Goal: Task Accomplishment & Management: Manage account settings

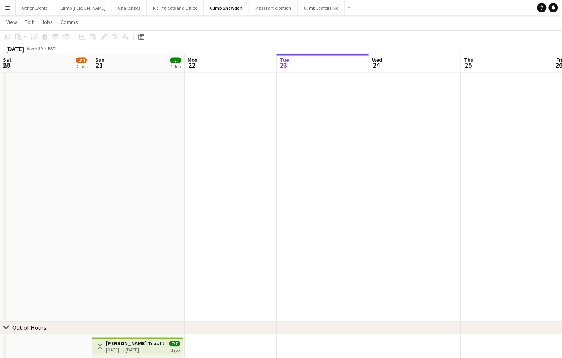
scroll to position [0, 326]
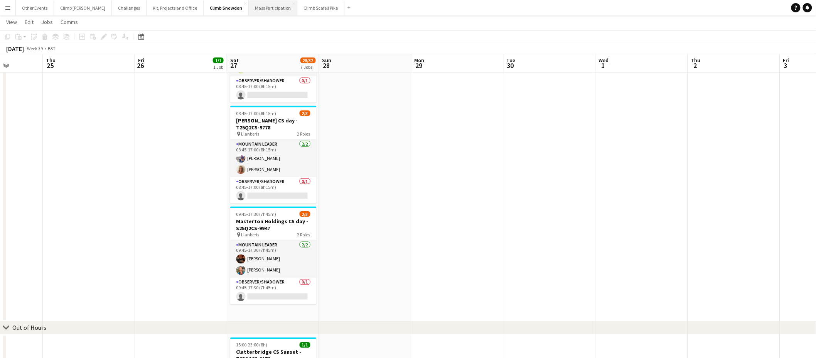
click at [249, 5] on button "Mass Participation Close" at bounding box center [273, 7] width 49 height 15
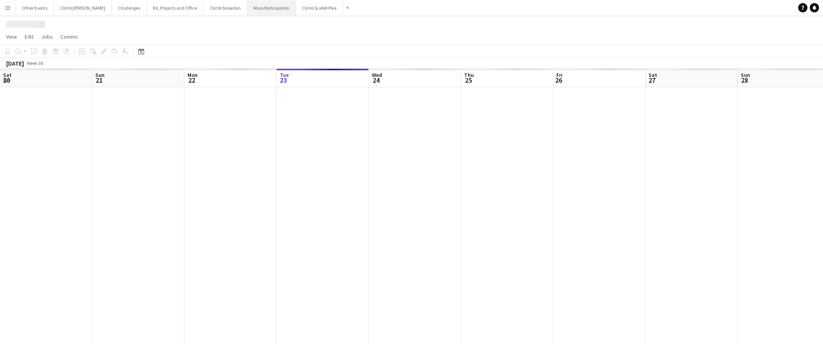
scroll to position [0, 184]
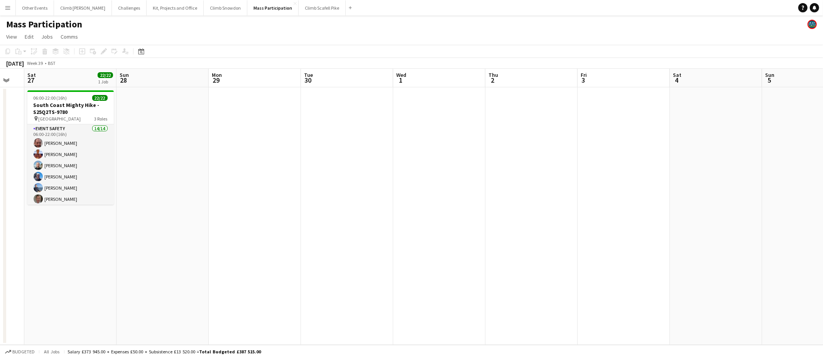
drag, startPoint x: 434, startPoint y: 154, endPoint x: 282, endPoint y: 169, distance: 152.7
click at [260, 169] on app-calendar-viewport "Wed 24 Thu 25 Fri 26 Sat 27 22/22 1 Job Sun 28 Mon 29 Tue 30 Wed 1 Thu 2 Fri 3 …" at bounding box center [411, 207] width 823 height 276
drag, startPoint x: 305, startPoint y: 182, endPoint x: 563, endPoint y: 167, distance: 258.5
click at [305, 183] on app-calendar-viewport "Wed 24 Thu 25 Fri 26 Sat 27 22/22 1 Job Sun 28 Mon 29 Tue 30 Wed 1 Thu 2 Fri 3 …" at bounding box center [411, 207] width 823 height 276
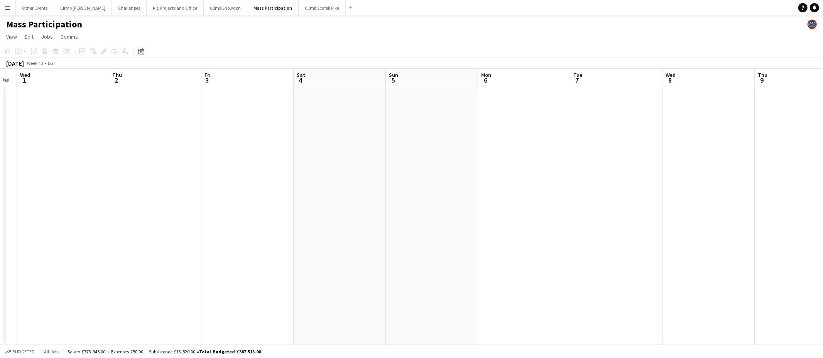
drag, startPoint x: 508, startPoint y: 181, endPoint x: 191, endPoint y: 184, distance: 317.1
click at [561, 166] on app-calendar-viewport "Mon 29 Tue 30 Wed 1 Thu 2 Fri 3 Sat 4 Sun 5 Mon 6 Tue 7 Wed 8 Thu 9 Fri 10 Sat …" at bounding box center [411, 207] width 823 height 276
drag, startPoint x: 169, startPoint y: 185, endPoint x: 459, endPoint y: 155, distance: 291.6
click at [503, 167] on app-calendar-viewport "Sun 28 Mon 29 Tue 30 Wed 1 Thu 2 Fri 3 Sat 4 Sun 5 Mon 6 Tue 7 Wed 8 Thu 9 Fri …" at bounding box center [411, 207] width 823 height 276
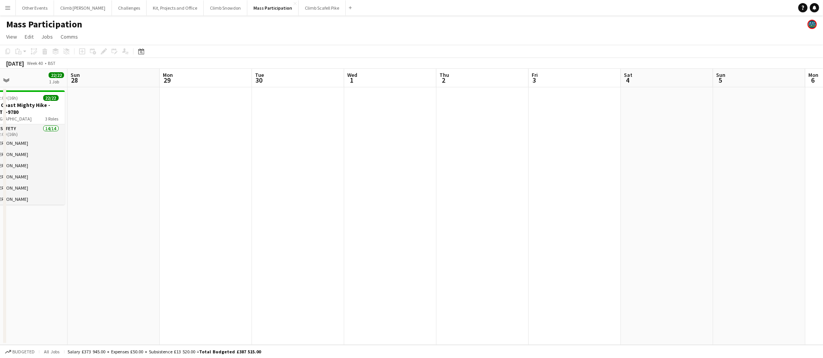
drag, startPoint x: 228, startPoint y: 182, endPoint x: 505, endPoint y: 157, distance: 278.5
click at [506, 157] on app-calendar-viewport "Thu 25 Fri 26 Sat 27 22/22 1 Job Sun 28 Mon 29 Tue 30 Wed 1 Thu 2 Fri 3 Sat 4 S…" at bounding box center [411, 207] width 823 height 276
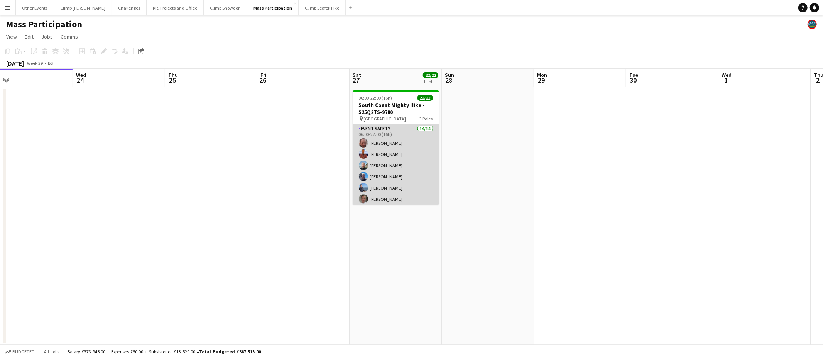
scroll to position [211, 0]
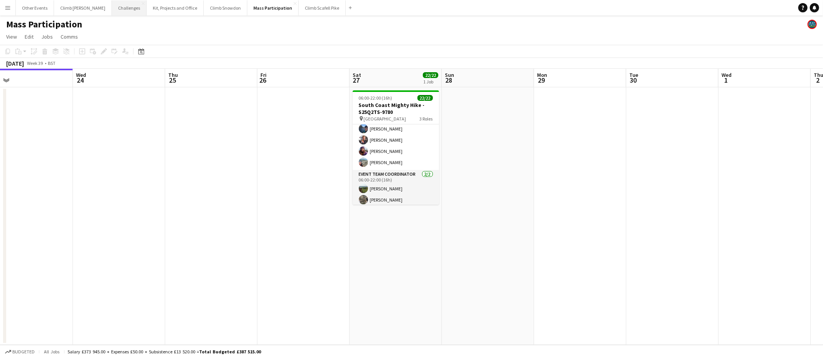
click at [121, 10] on button "Challenges Close" at bounding box center [129, 7] width 35 height 15
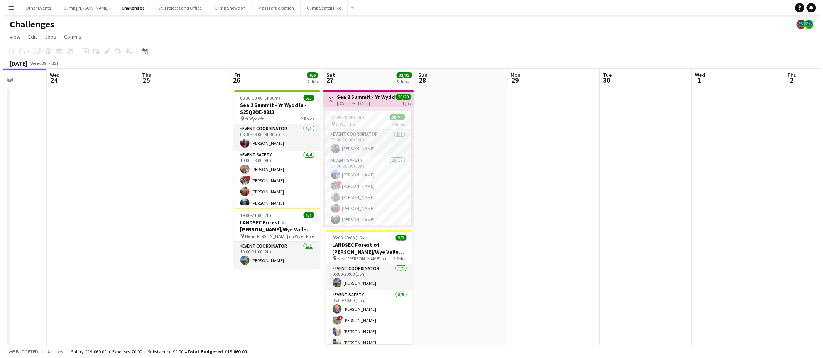
scroll to position [0, 245]
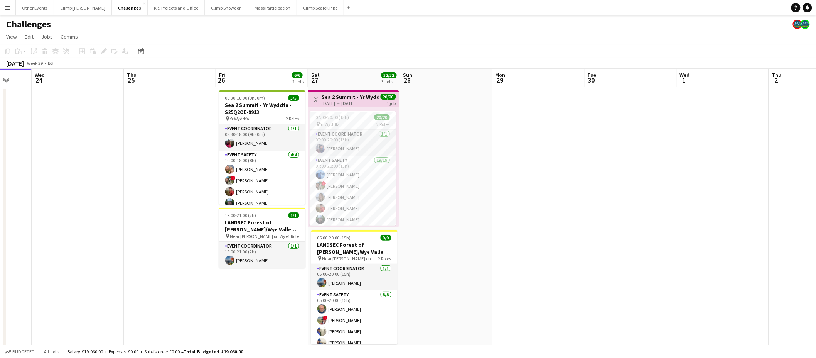
drag, startPoint x: 618, startPoint y: 194, endPoint x: 489, endPoint y: 199, distance: 128.9
click at [489, 199] on app-calendar-viewport "Sun 21 Mon 22 Tue 23 Wed 24 Thu 25 Fri 26 6/6 2 Jobs Sat 27 32/32 3 Jobs Sun 28…" at bounding box center [408, 275] width 816 height 413
click at [345, 119] on span "07:00-20:00 (13h)" at bounding box center [333, 117] width 34 height 6
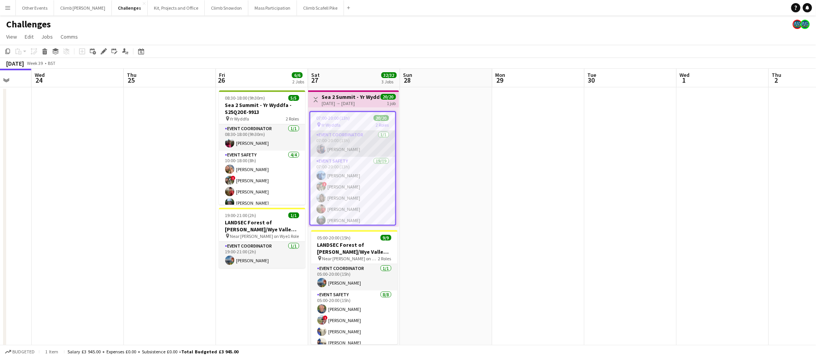
click at [345, 147] on app-card-role "Event Coordinator [DATE] 07:00-20:00 (13h) [PERSON_NAME]" at bounding box center [352, 143] width 85 height 26
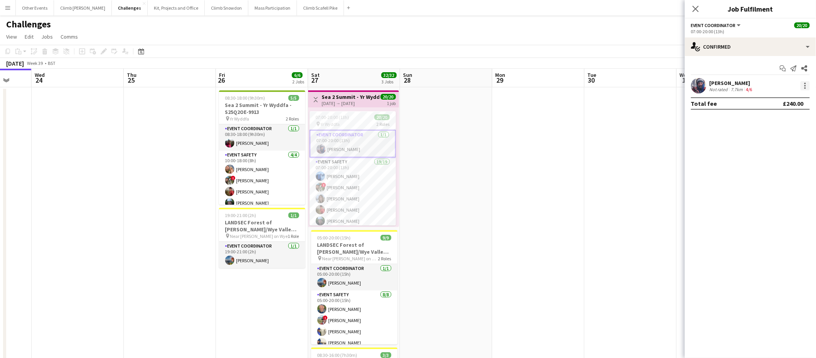
click at [561, 88] on div at bounding box center [806, 88] width 2 height 2
click at [561, 68] on div at bounding box center [408, 179] width 816 height 358
click at [561, 67] on icon "Share" at bounding box center [805, 68] width 6 height 6
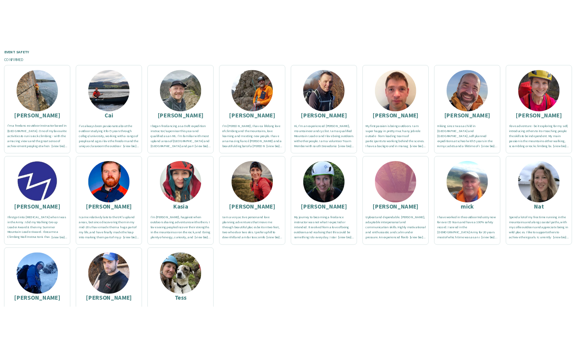
scroll to position [224, 0]
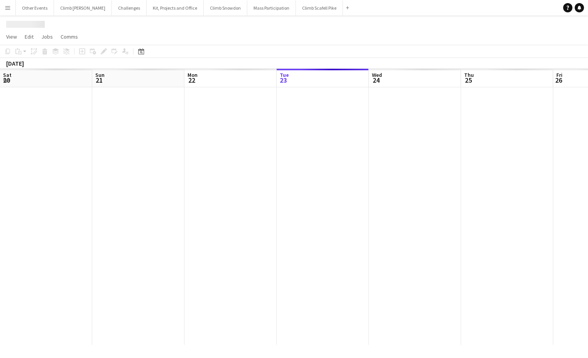
scroll to position [0, 184]
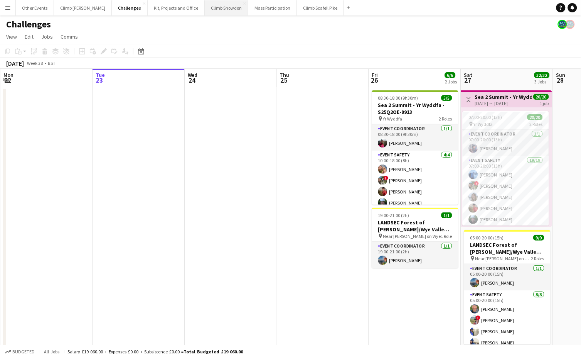
click at [205, 8] on button "Climb Snowdon Close" at bounding box center [227, 7] width 44 height 15
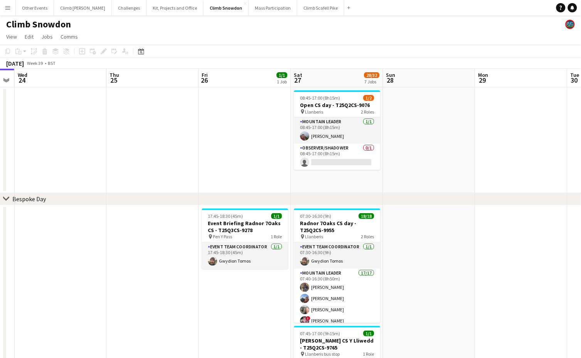
scroll to position [0, 190]
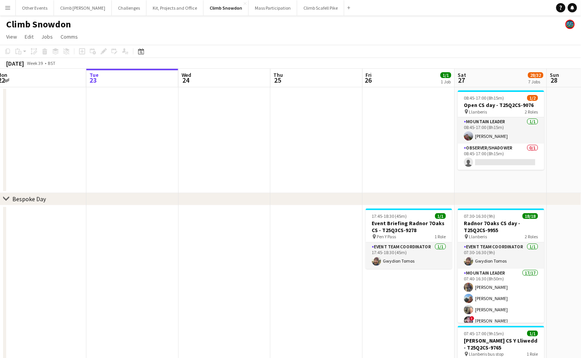
drag, startPoint x: 444, startPoint y: 174, endPoint x: 263, endPoint y: 175, distance: 181.3
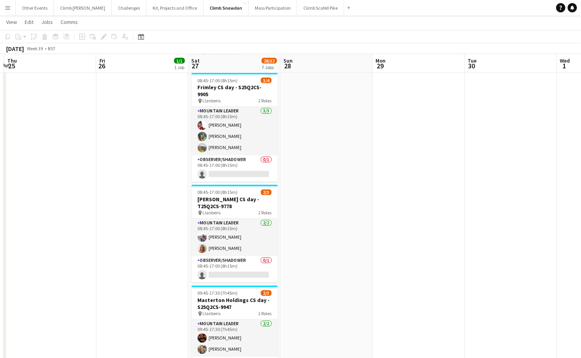
scroll to position [0, 285]
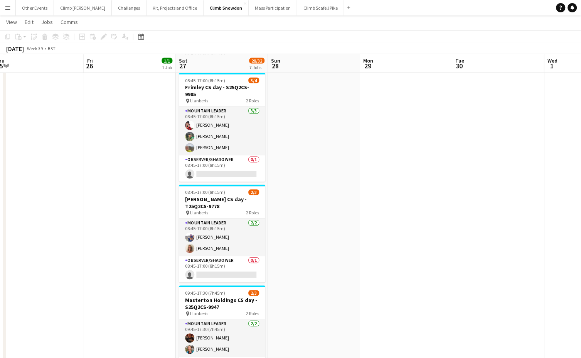
drag, startPoint x: 409, startPoint y: 224, endPoint x: 314, endPoint y: 230, distance: 94.7
click at [314, 230] on app-calendar-viewport "Mon 22 Tue 23 Wed 24 Thu 25 Fri 26 1/1 1 Job Sat 27 28/32 7 Jobs Sun 28 Mon 29 …" at bounding box center [290, 135] width 581 height 841
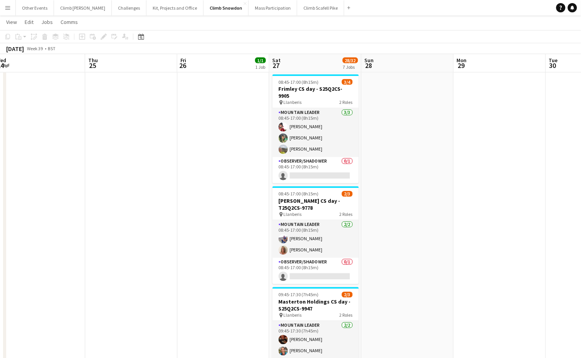
drag, startPoint x: 319, startPoint y: 190, endPoint x: 413, endPoint y: 191, distance: 93.7
click at [417, 191] on app-calendar-viewport "Mon 22 Tue 23 Wed 24 Thu 25 Fri 26 1/1 1 Job Sat 27 28/32 7 Jobs Sun 28 Mon 29 …" at bounding box center [290, 137] width 581 height 841
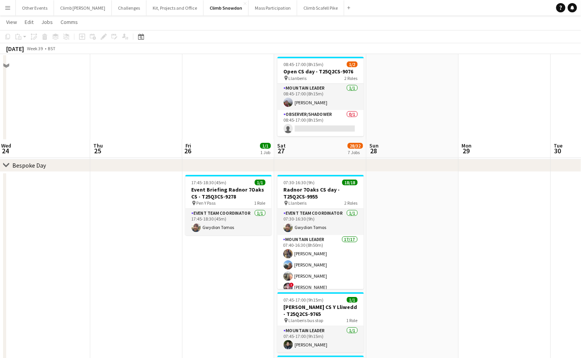
scroll to position [0, 0]
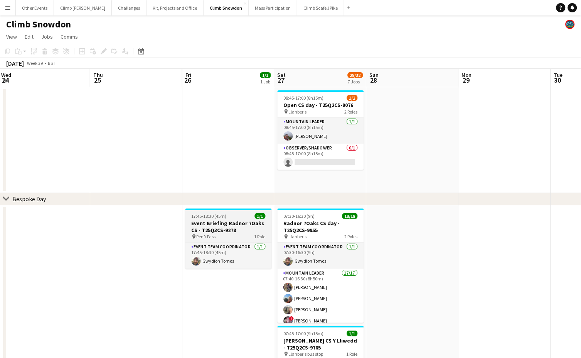
click at [228, 233] on div "pin Pen Y Pass 1 Role" at bounding box center [229, 236] width 86 height 6
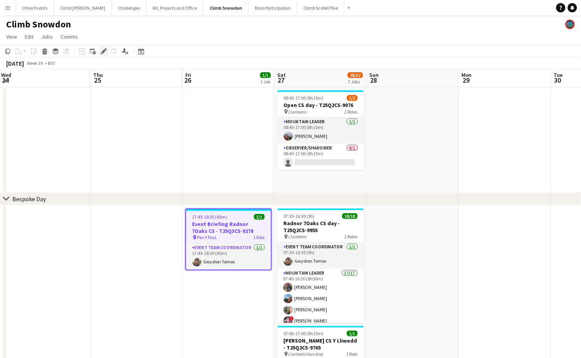
click at [103, 52] on icon at bounding box center [103, 51] width 4 height 4
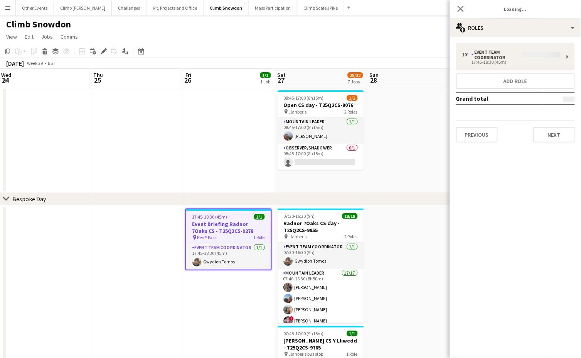
type input "**********"
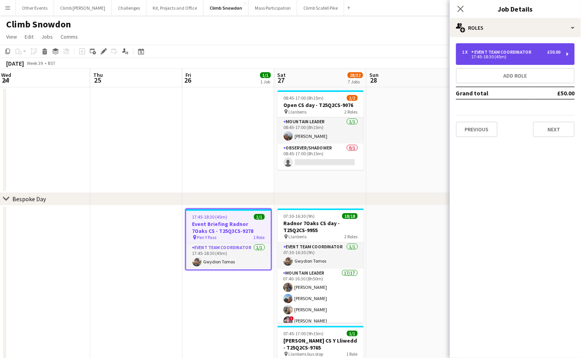
click at [516, 57] on div "17:45-18:30 (45m)" at bounding box center [511, 57] width 98 height 4
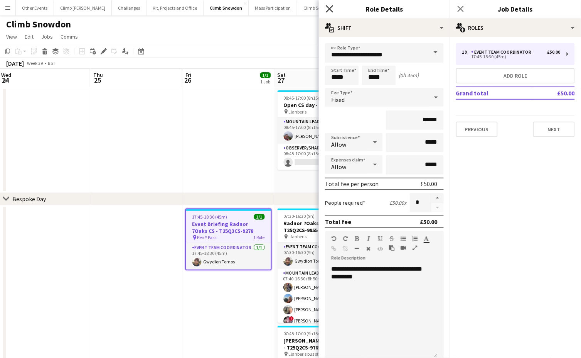
click at [332, 10] on icon "Close pop-in" at bounding box center [329, 8] width 7 height 7
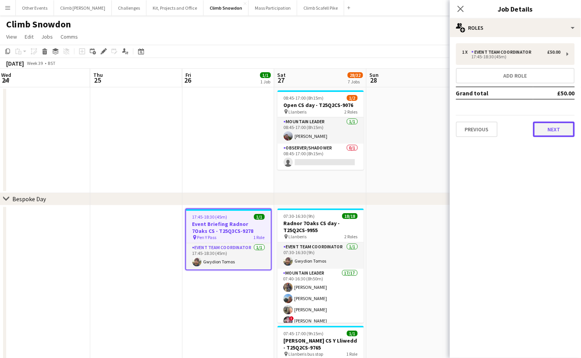
click at [553, 129] on button "Next" at bounding box center [554, 128] width 42 height 15
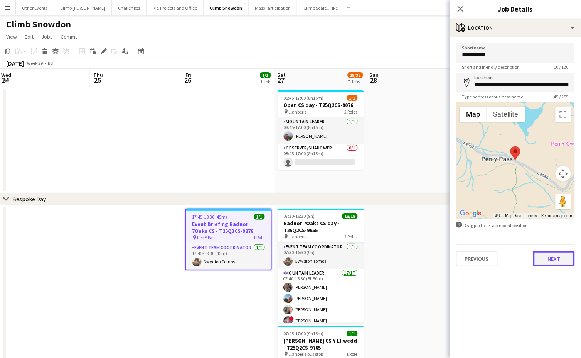
click at [561, 251] on button "Next" at bounding box center [554, 258] width 42 height 15
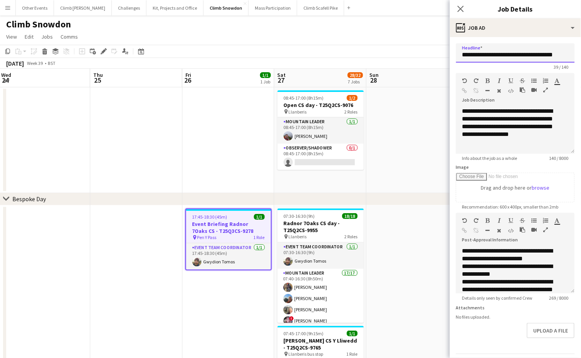
scroll to position [0, 5]
drag, startPoint x: 531, startPoint y: 55, endPoint x: 572, endPoint y: 57, distance: 41.7
click at [561, 57] on form "**********" at bounding box center [515, 209] width 131 height 332
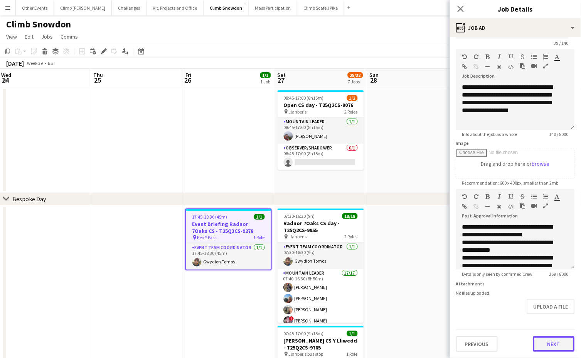
click at [547, 346] on button "Next" at bounding box center [554, 343] width 42 height 15
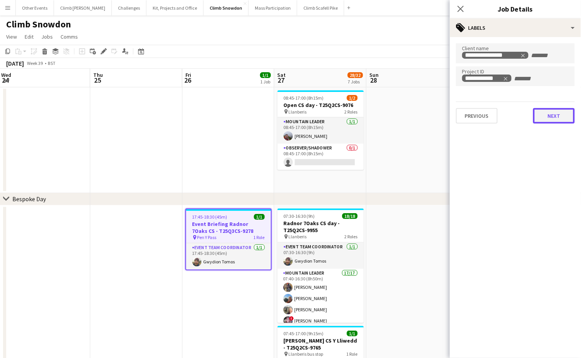
click at [549, 125] on div "**********" at bounding box center [515, 83] width 131 height 93
click at [546, 116] on button "Next" at bounding box center [554, 115] width 42 height 15
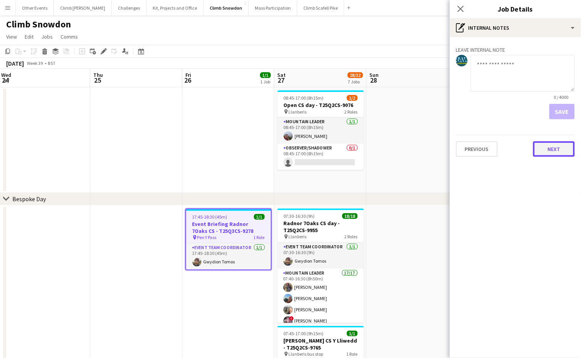
click at [561, 145] on button "Next" at bounding box center [554, 148] width 42 height 15
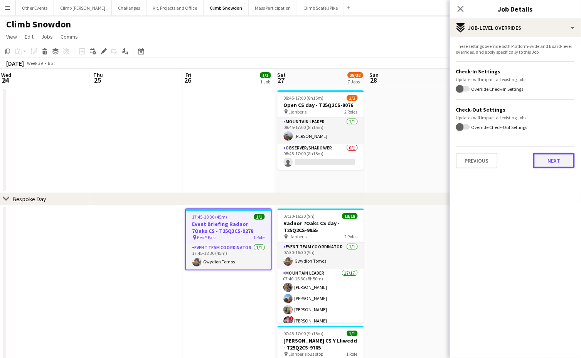
click at [556, 159] on button "Next" at bounding box center [554, 160] width 42 height 15
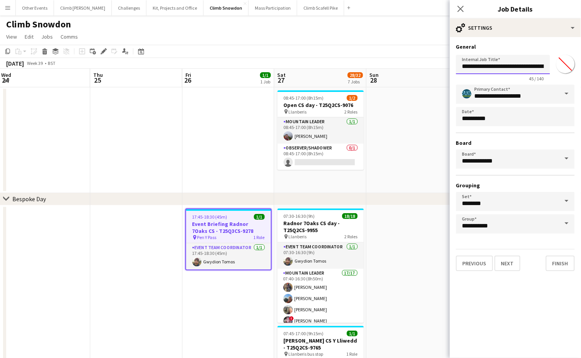
click at [542, 66] on input "**********" at bounding box center [503, 64] width 94 height 19
drag, startPoint x: 508, startPoint y: 67, endPoint x: 556, endPoint y: 66, distance: 47.5
click at [556, 66] on div "**********" at bounding box center [515, 66] width 119 height 29
paste input "text"
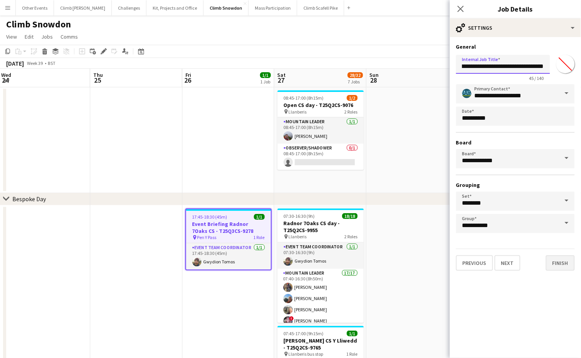
type input "**********"
click at [551, 257] on button "Finish" at bounding box center [560, 262] width 29 height 15
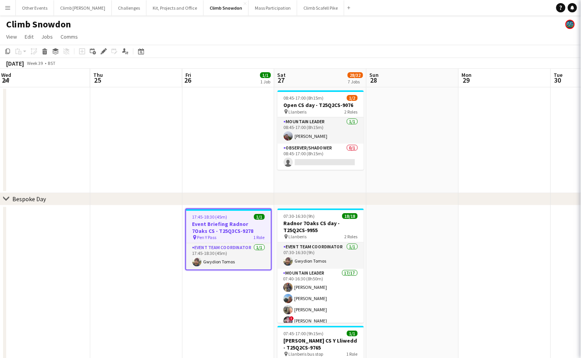
scroll to position [0, 0]
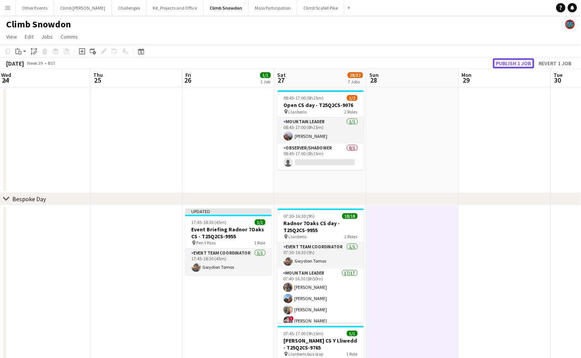
click at [522, 64] on button "Publish 1 job" at bounding box center [513, 63] width 41 height 10
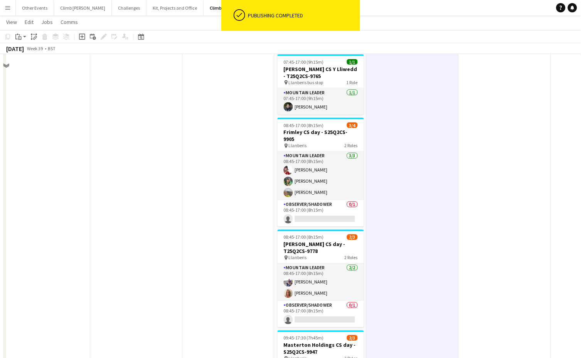
scroll to position [272, 0]
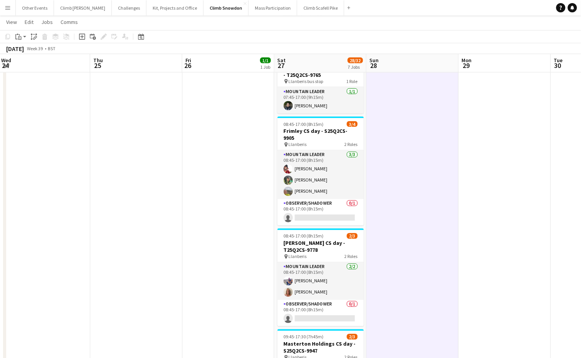
click at [414, 275] on app-date-cell at bounding box center [413, 188] width 92 height 511
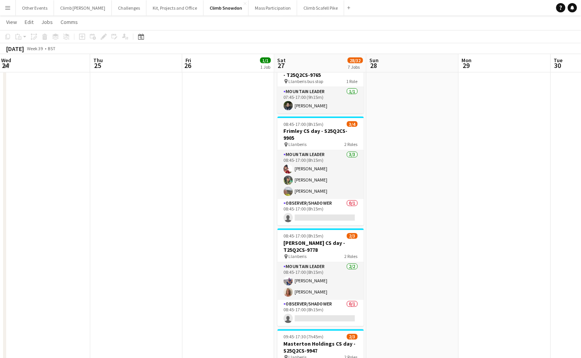
click at [481, 271] on app-date-cell at bounding box center [505, 188] width 92 height 511
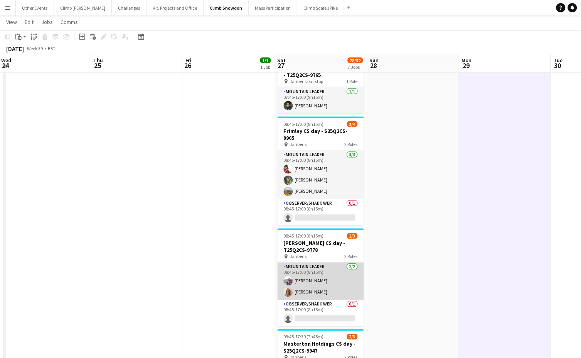
click at [348, 268] on app-card-role "Mountain Leader [DATE] 08:45-17:00 (8h15m) [PERSON_NAME] [PERSON_NAME]" at bounding box center [321, 280] width 86 height 37
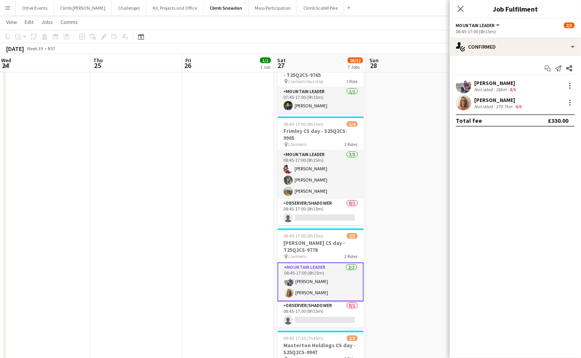
click at [444, 259] on app-date-cell at bounding box center [413, 188] width 92 height 511
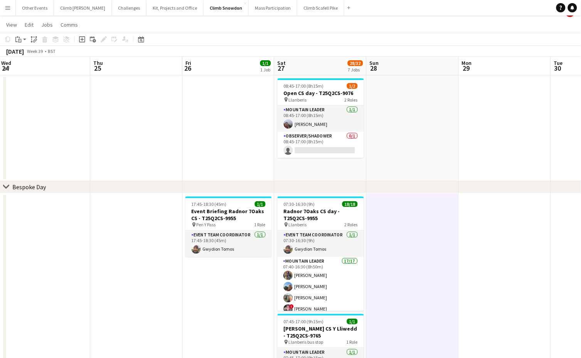
scroll to position [13, 0]
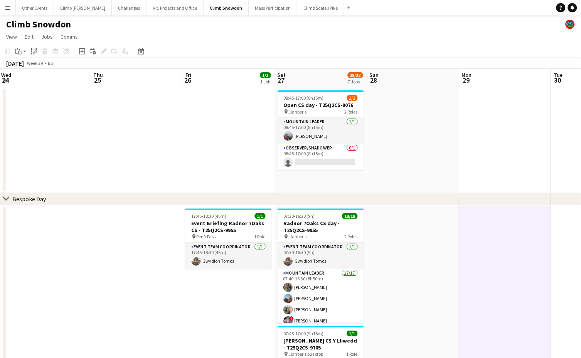
scroll to position [2, 0]
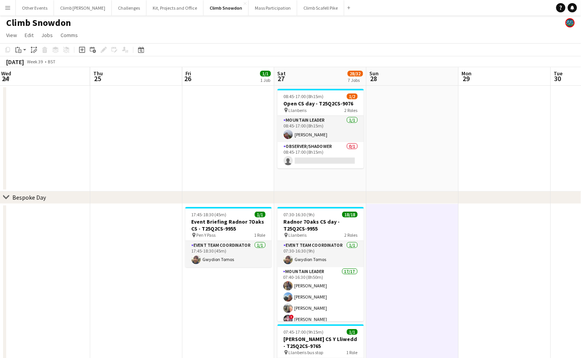
scroll to position [0, 186]
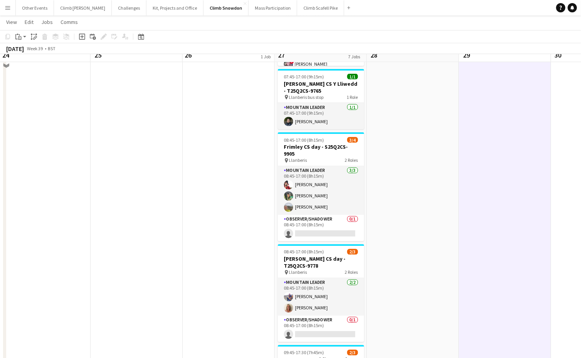
scroll to position [256, 0]
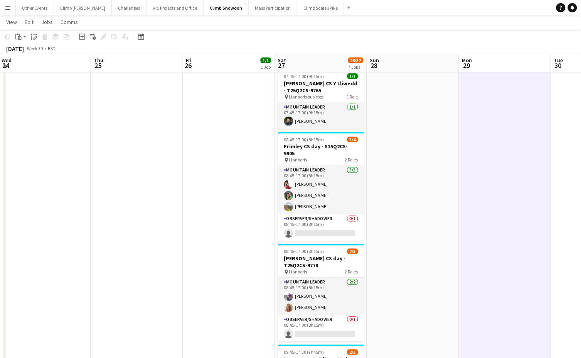
click at [409, 289] on app-date-cell at bounding box center [413, 203] width 92 height 511
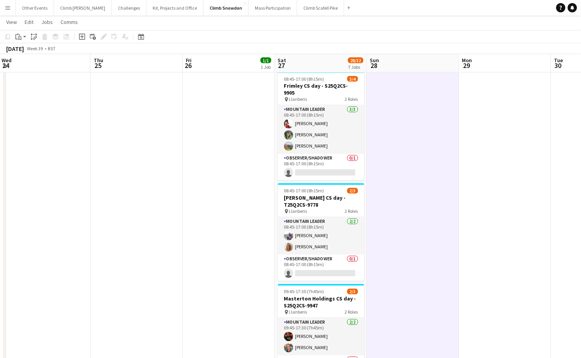
scroll to position [315, 0]
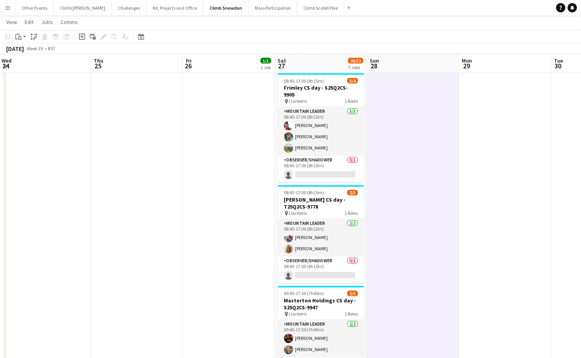
click at [508, 251] on app-date-cell at bounding box center [505, 145] width 92 height 511
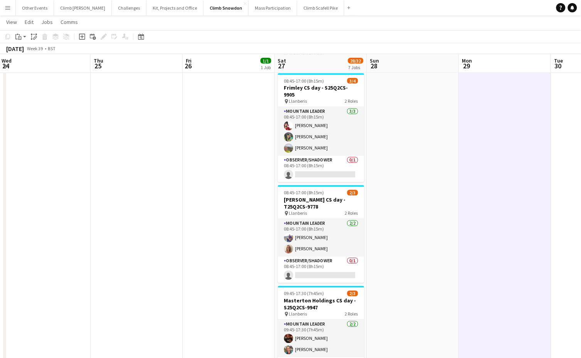
click at [133, 245] on app-date-cell at bounding box center [137, 145] width 92 height 511
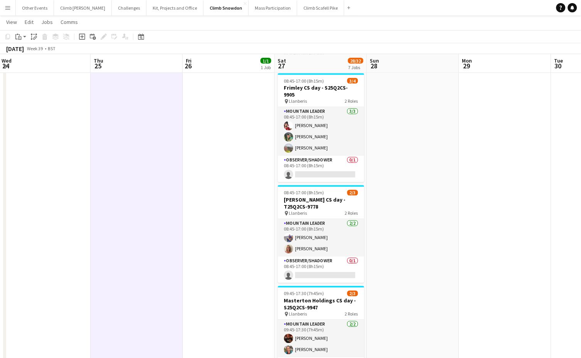
click at [513, 246] on app-date-cell at bounding box center [505, 145] width 92 height 511
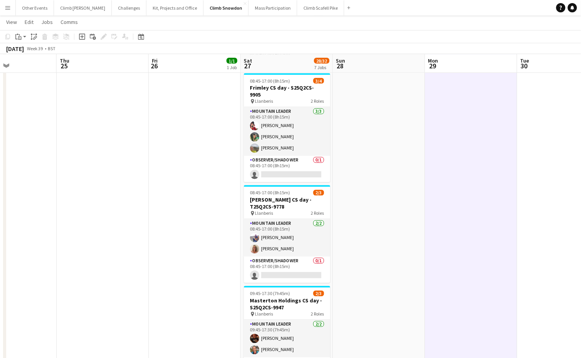
scroll to position [0, 217]
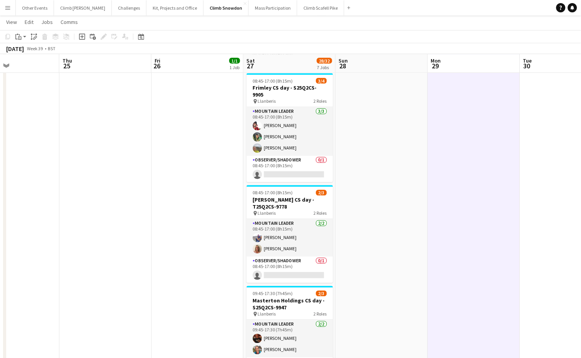
drag, startPoint x: 500, startPoint y: 258, endPoint x: 468, endPoint y: 258, distance: 31.6
click at [468, 258] on app-calendar-viewport "Mon 22 Tue 23 Wed 24 Thu 25 Fri 26 1/1 1 Job Sat 27 28/32 7 Jobs Sun 28 Mon 29 …" at bounding box center [290, 135] width 581 height 841
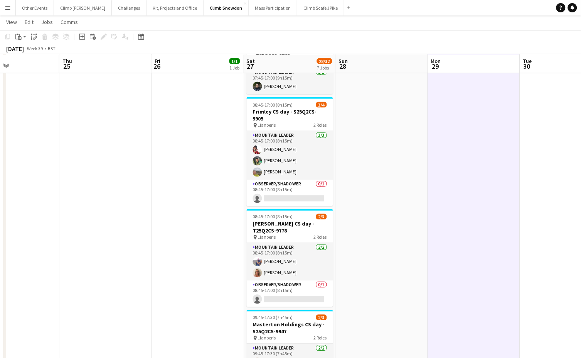
scroll to position [291, 0]
